Goal: Transaction & Acquisition: Download file/media

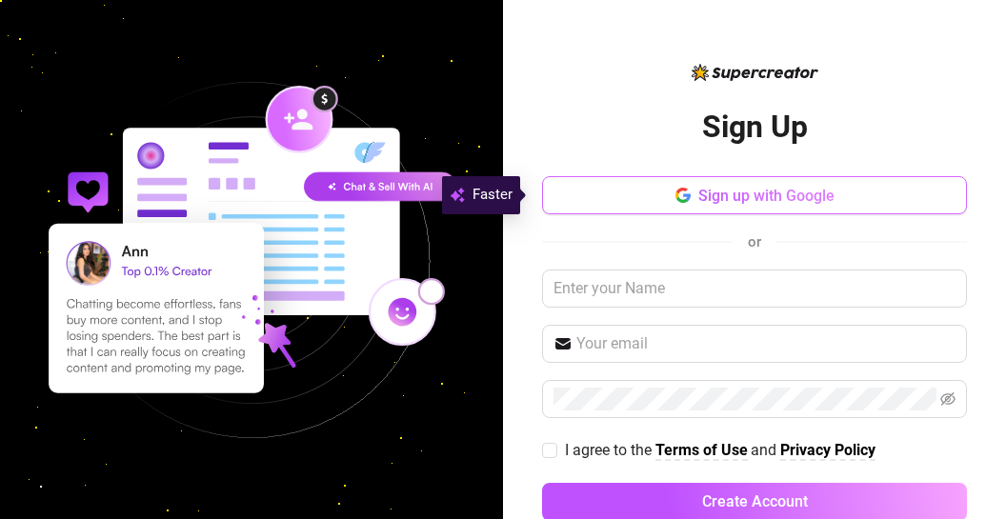
click at [780, 205] on button "Sign up with Google" at bounding box center [754, 195] width 425 height 38
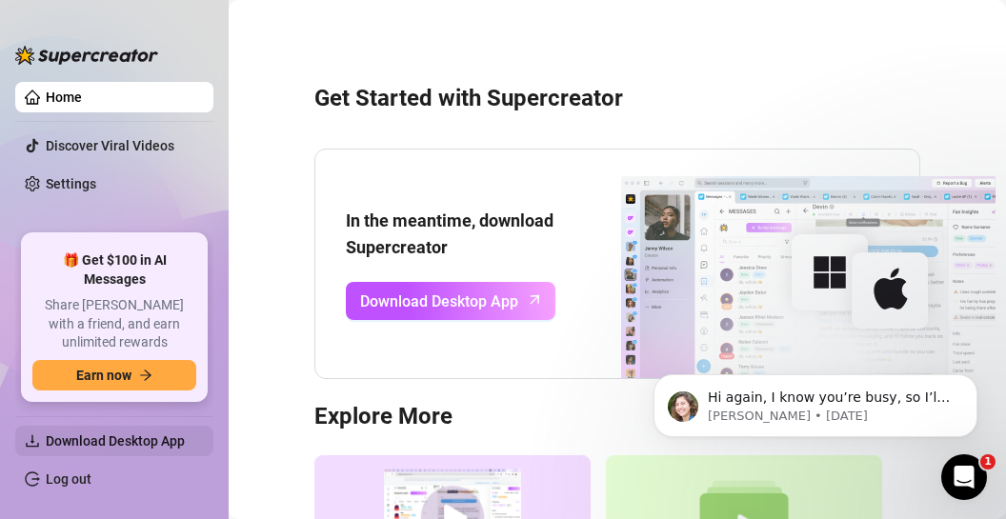
click at [105, 440] on span "Download Desktop App" at bounding box center [115, 441] width 139 height 15
